Goal: Navigation & Orientation: Find specific page/section

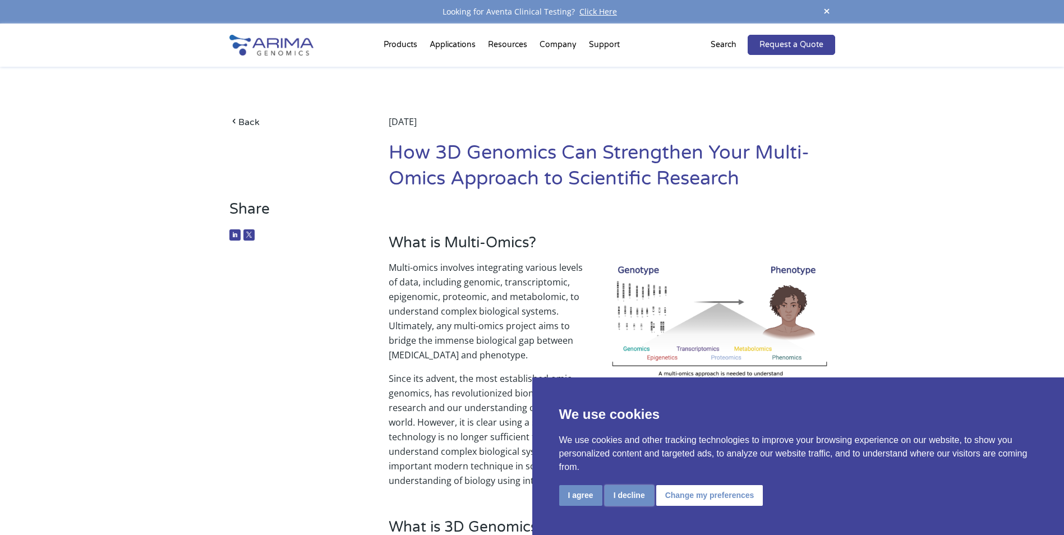
click at [631, 494] on button "I decline" at bounding box center [629, 495] width 49 height 21
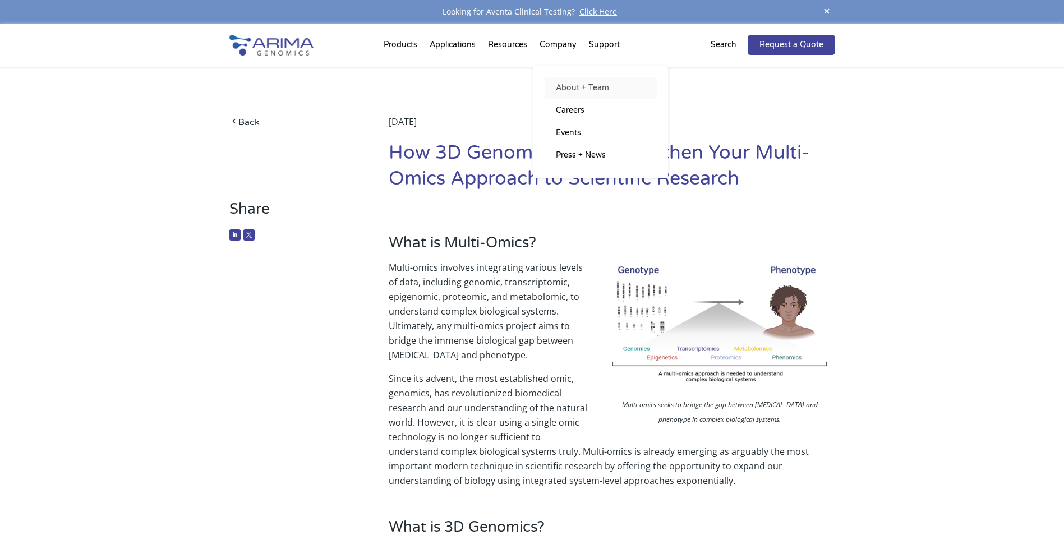
click at [573, 88] on link "About + Team" at bounding box center [601, 88] width 112 height 22
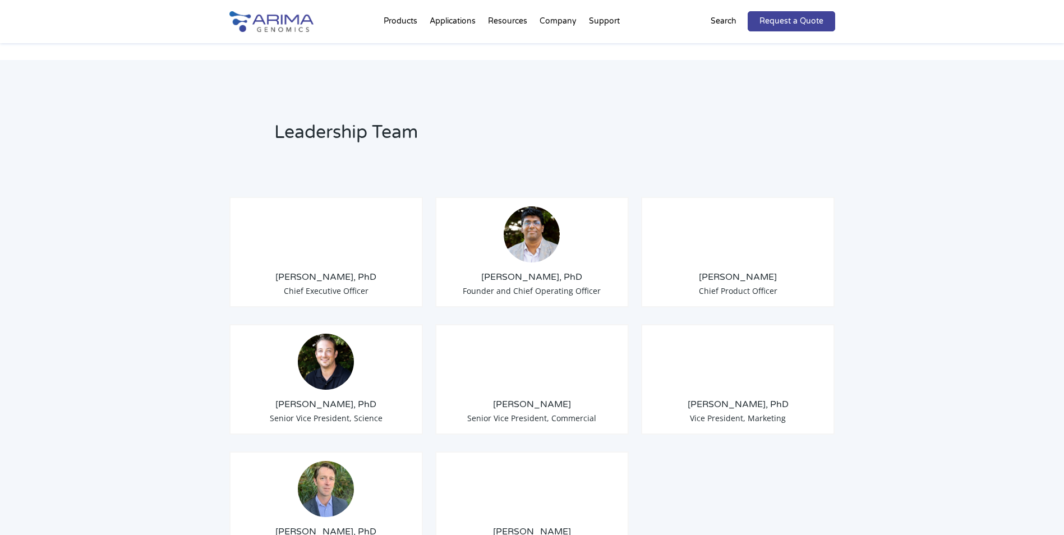
scroll to position [769, 0]
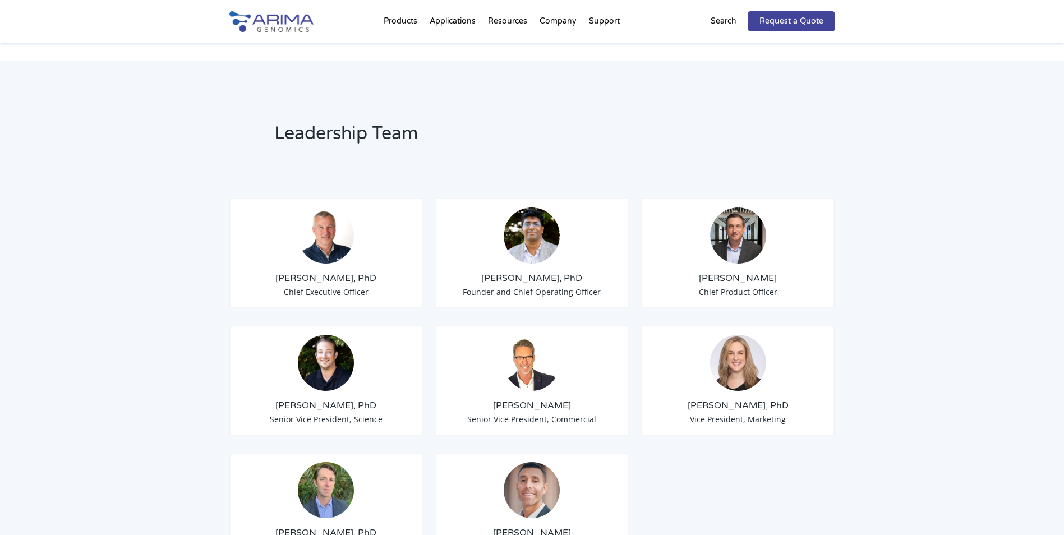
click at [520, 287] on span "Founder and Chief Operating Officer" at bounding box center [532, 292] width 138 height 11
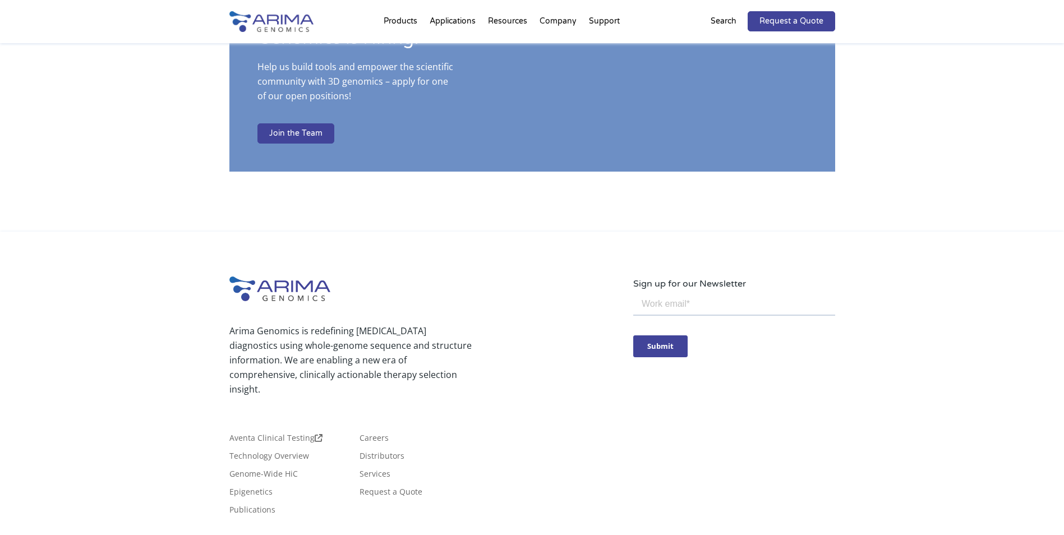
scroll to position [1936, 0]
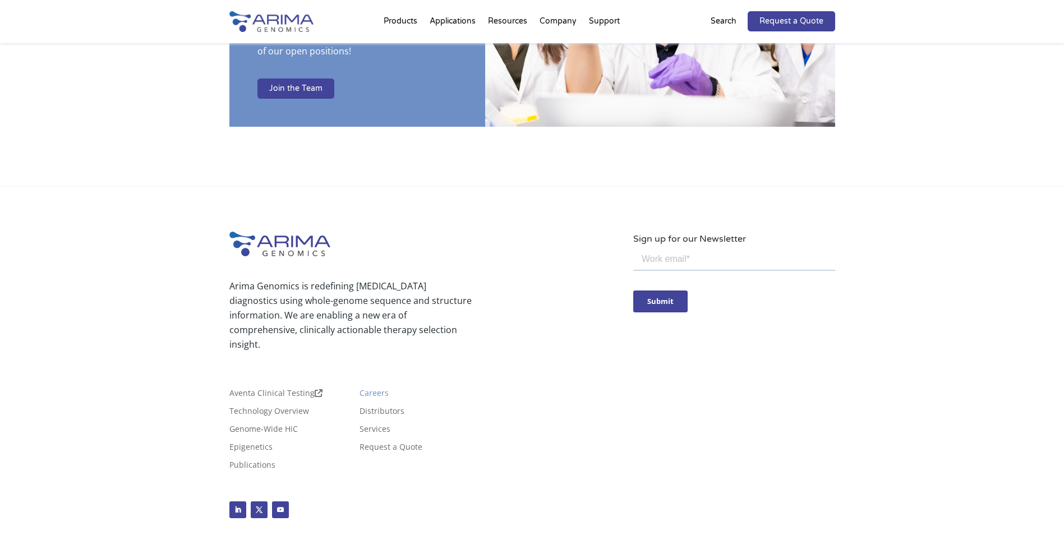
click at [366, 389] on link "Careers" at bounding box center [374, 395] width 29 height 12
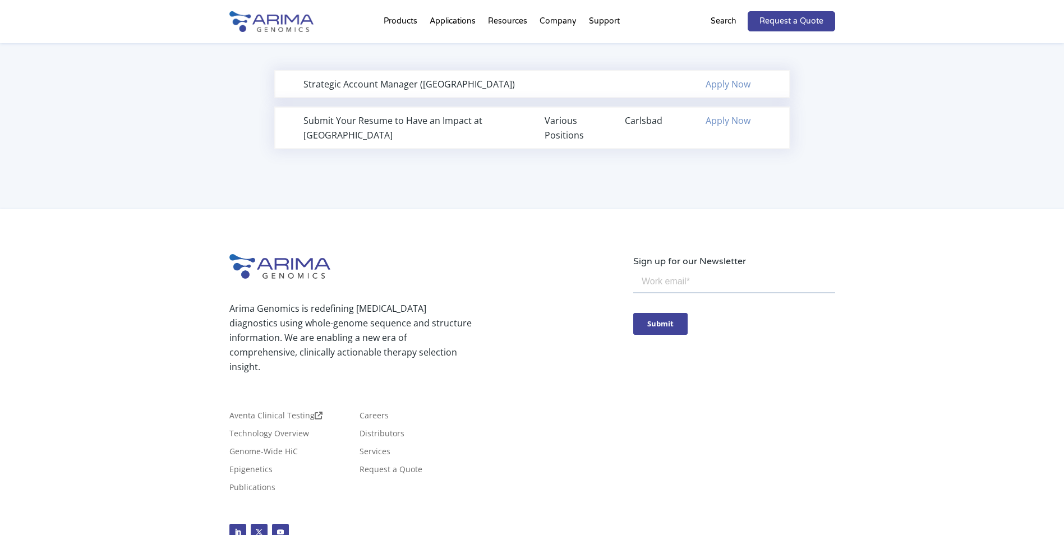
scroll to position [857, 0]
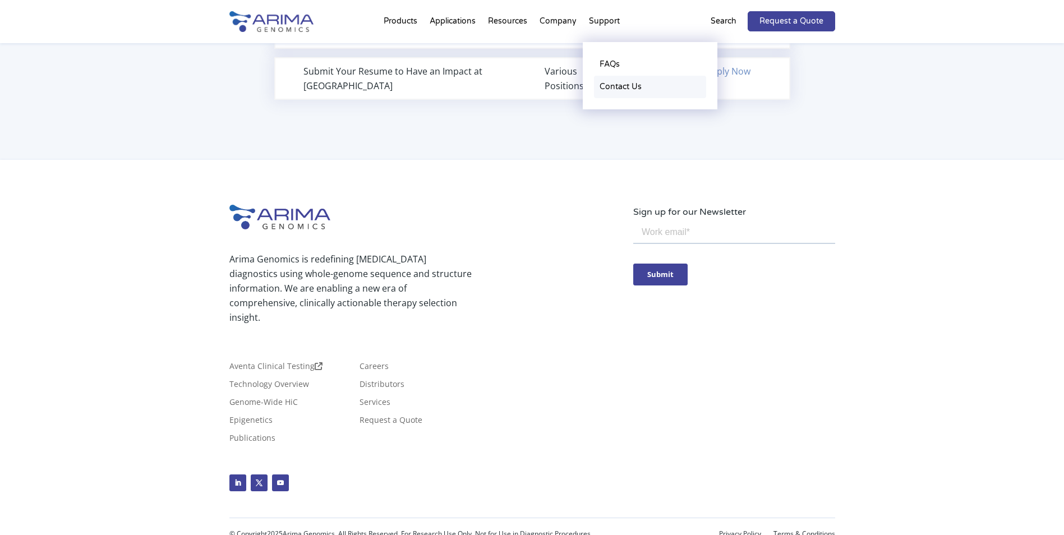
click at [614, 84] on link "Contact Us" at bounding box center [650, 87] width 112 height 22
